Goal: Information Seeking & Learning: Learn about a topic

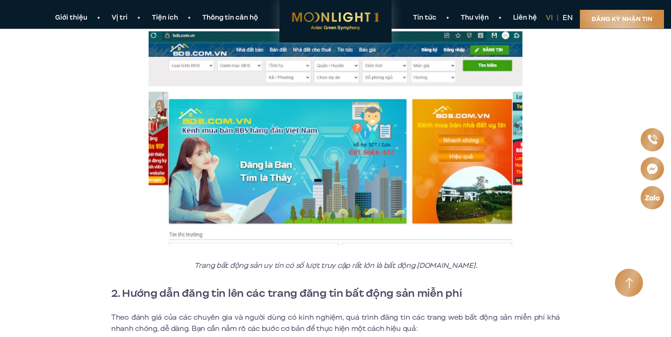
scroll to position [3541, 0]
